Goal: Navigation & Orientation: Find specific page/section

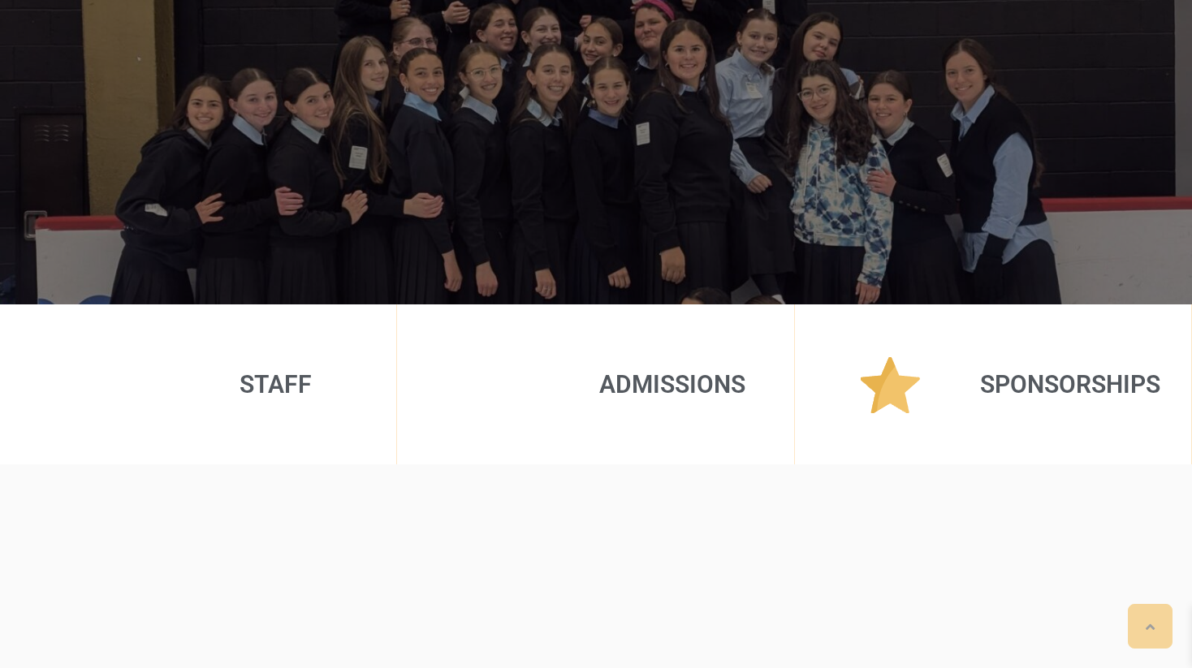
scroll to position [632, 0]
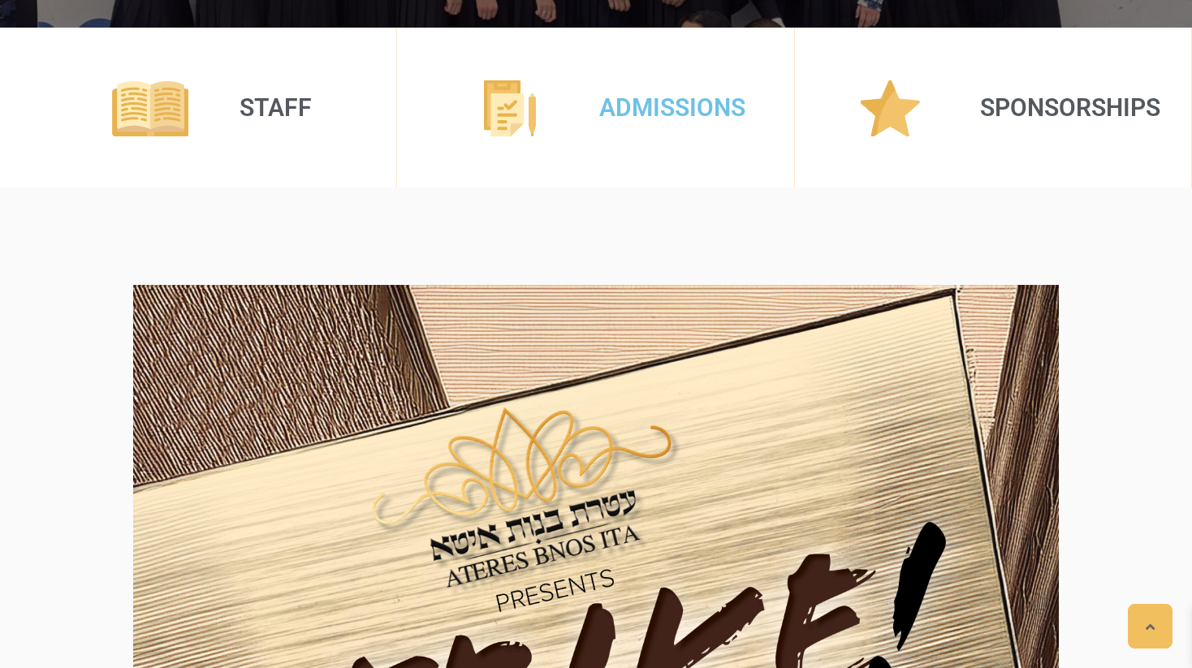
click at [558, 97] on link at bounding box center [510, 108] width 130 height 57
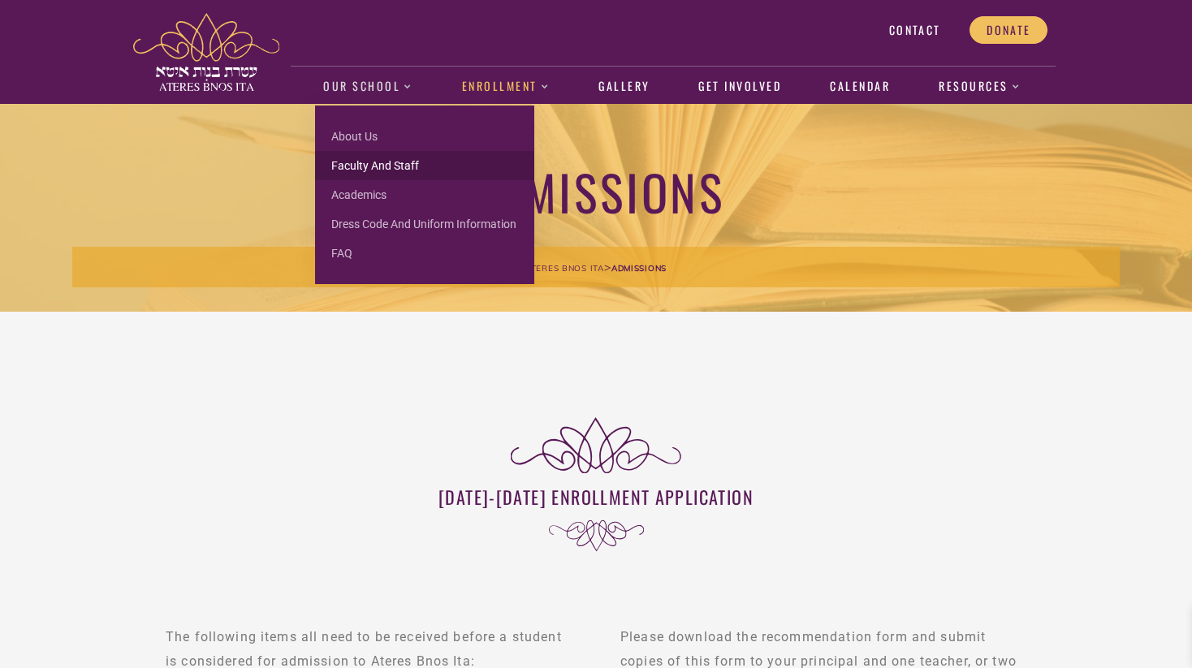
click at [399, 163] on link "Faculty and Staff" at bounding box center [424, 165] width 219 height 29
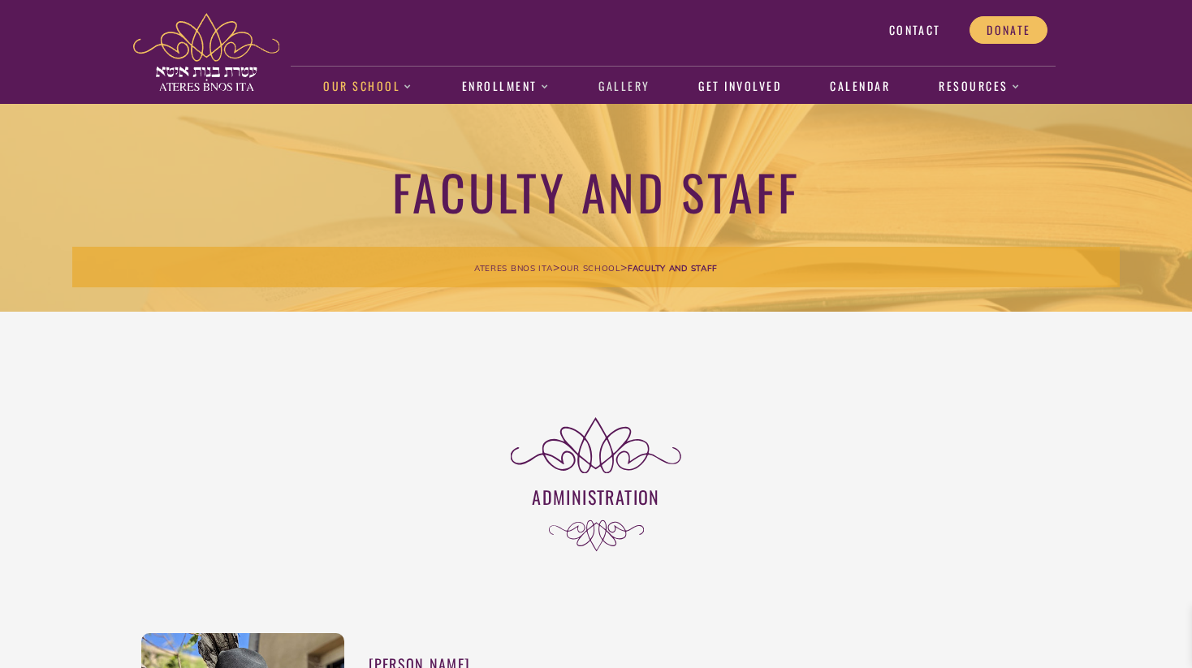
click at [636, 90] on link "Gallery" at bounding box center [624, 86] width 68 height 37
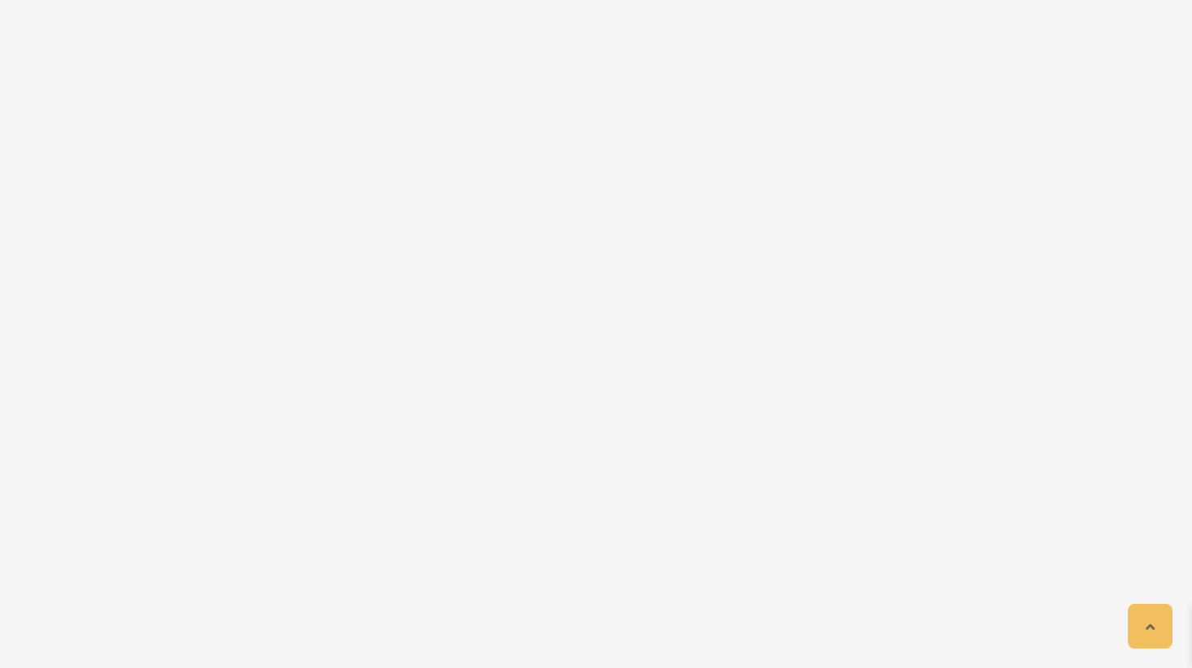
scroll to position [1767, 0]
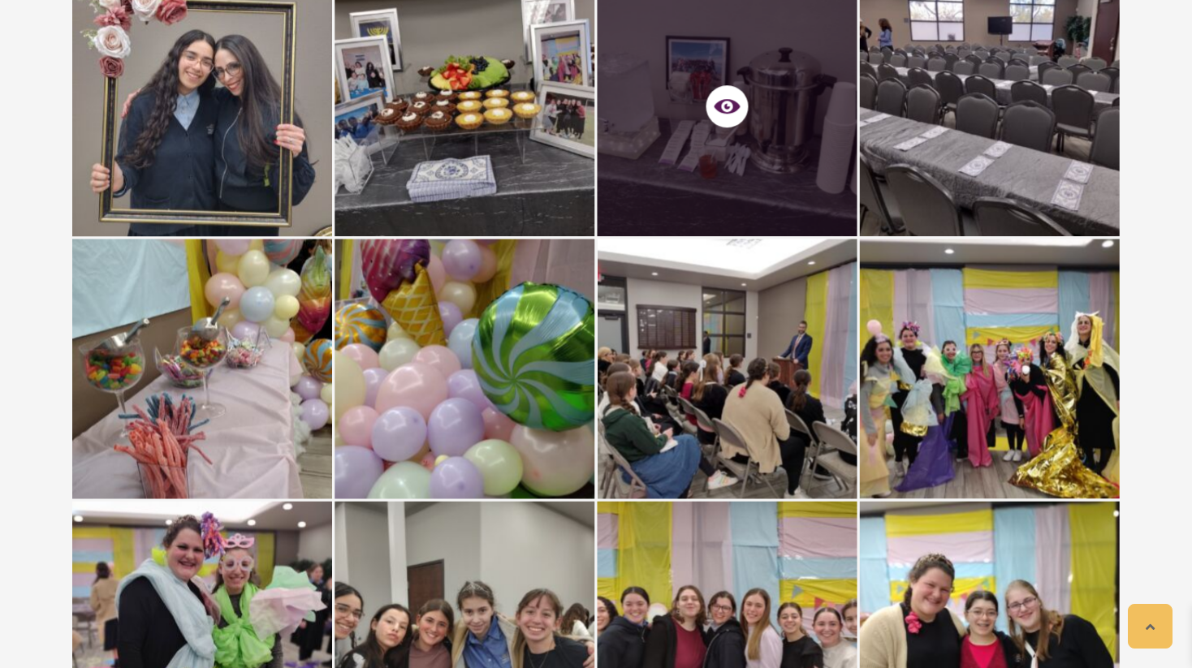
click at [765, 78] on div at bounding box center [727, 106] width 260 height 260
click at [731, 105] on icon at bounding box center [727, 106] width 26 height 26
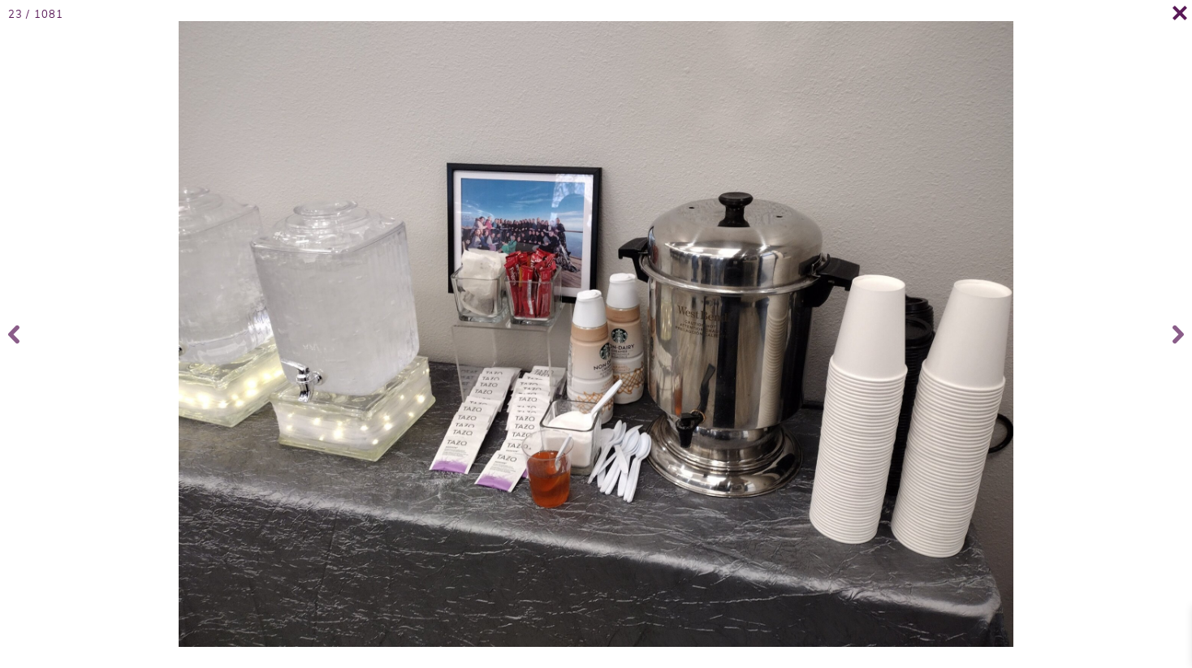
click at [1185, 16] on icon at bounding box center [1179, 13] width 15 height 14
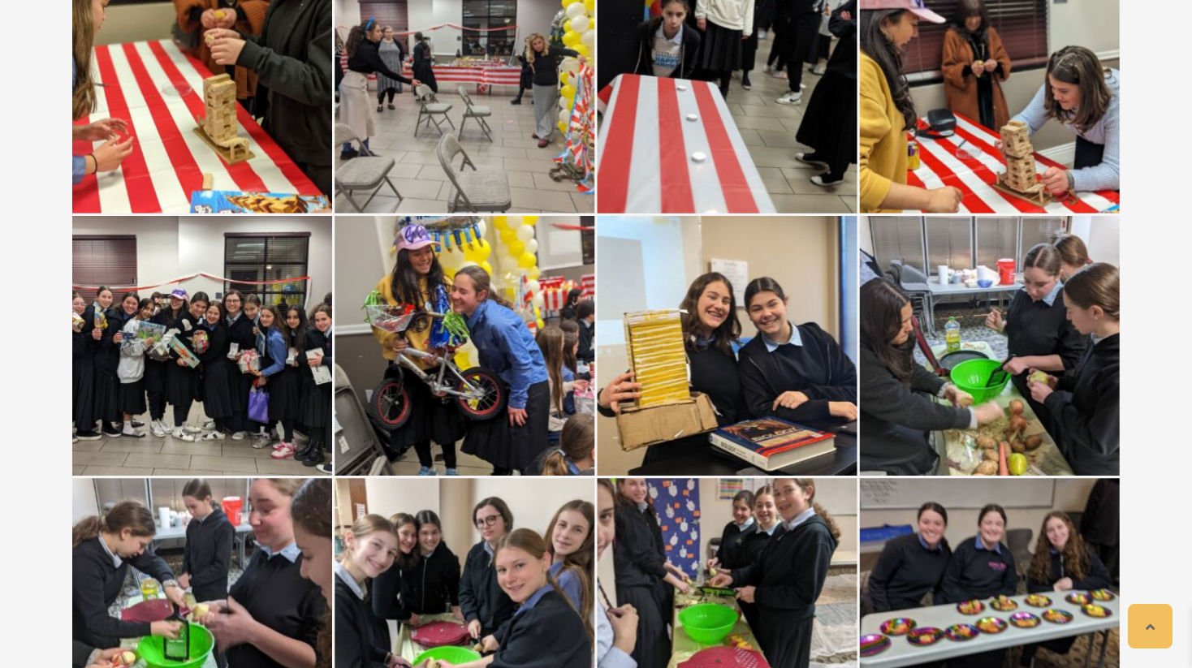
scroll to position [9861, 0]
